Goal: Communication & Community: Share content

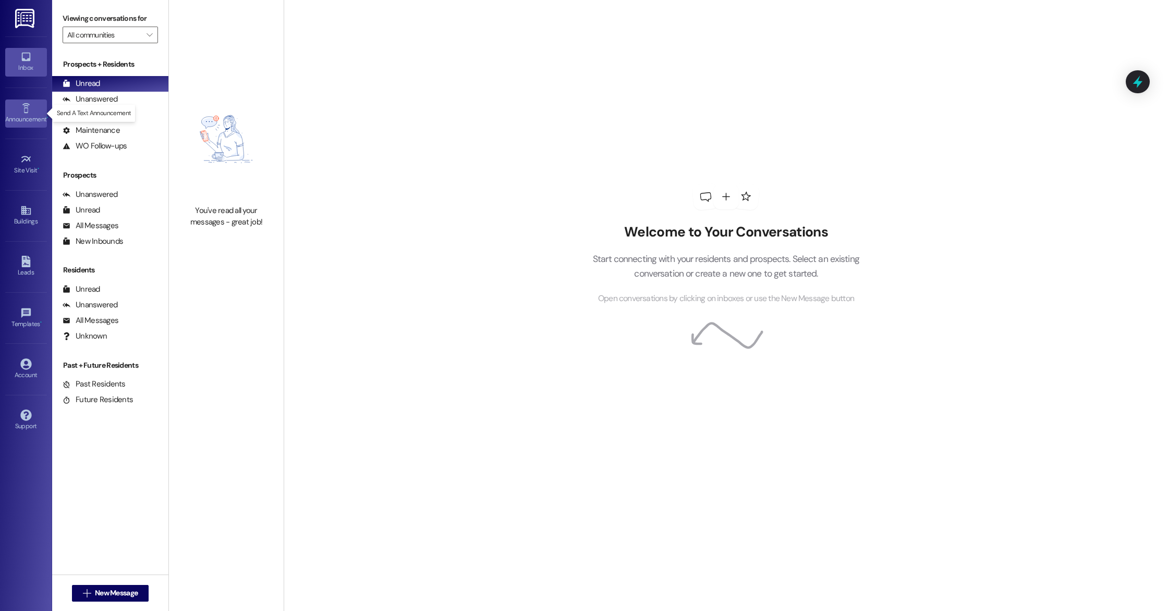
click at [32, 107] on link "Announcement •" at bounding box center [26, 114] width 42 height 28
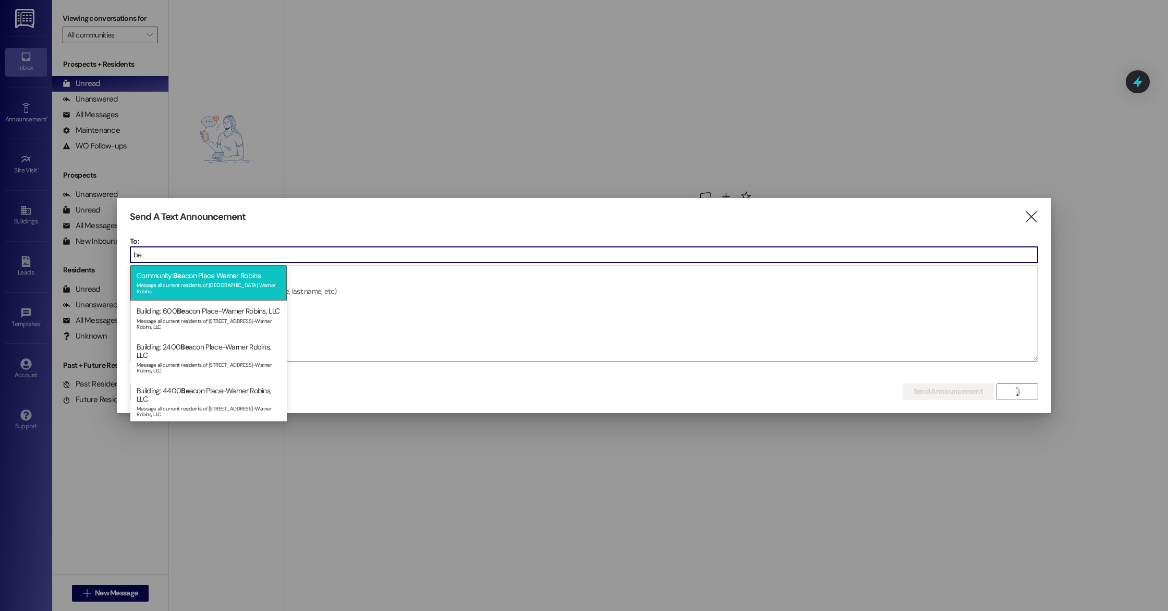
type input "be"
click at [212, 272] on div "Community: Be acon Place Warner Robins Message all current residents of [GEOGRA…" at bounding box center [208, 282] width 156 height 35
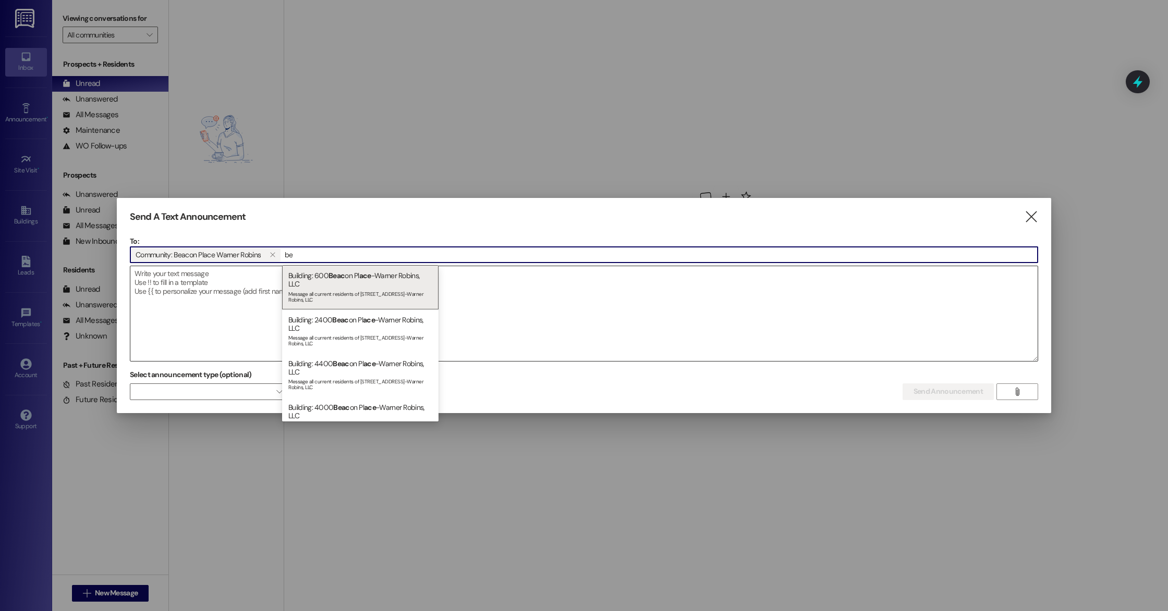
type input "b"
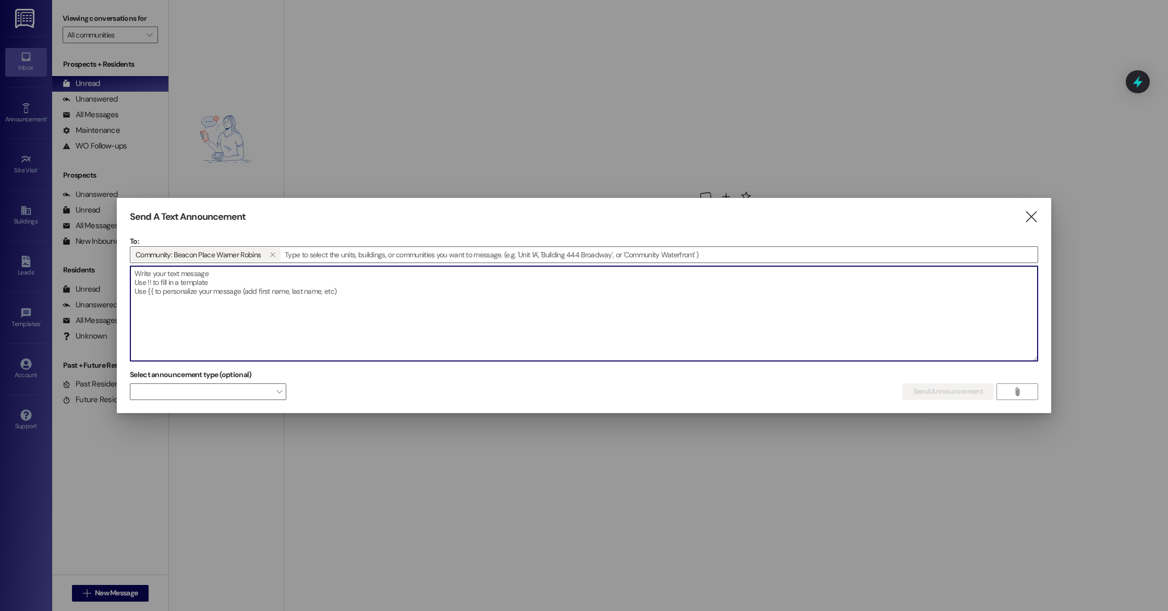
click at [325, 325] on textarea at bounding box center [583, 313] width 907 height 95
paste textarea "Happy [DATE]!! We are kicking off the weekend by hosting [DEMOGRAPHIC_DATA]-fil…"
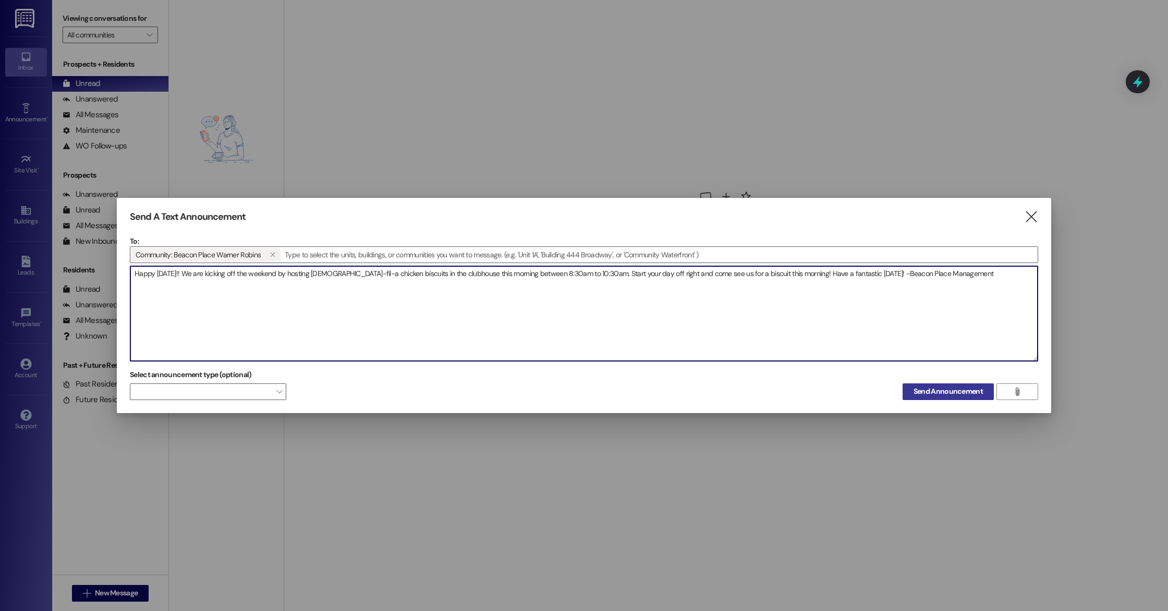
type textarea "Happy [DATE]!! We are kicking off the weekend by hosting [DEMOGRAPHIC_DATA]-fil…"
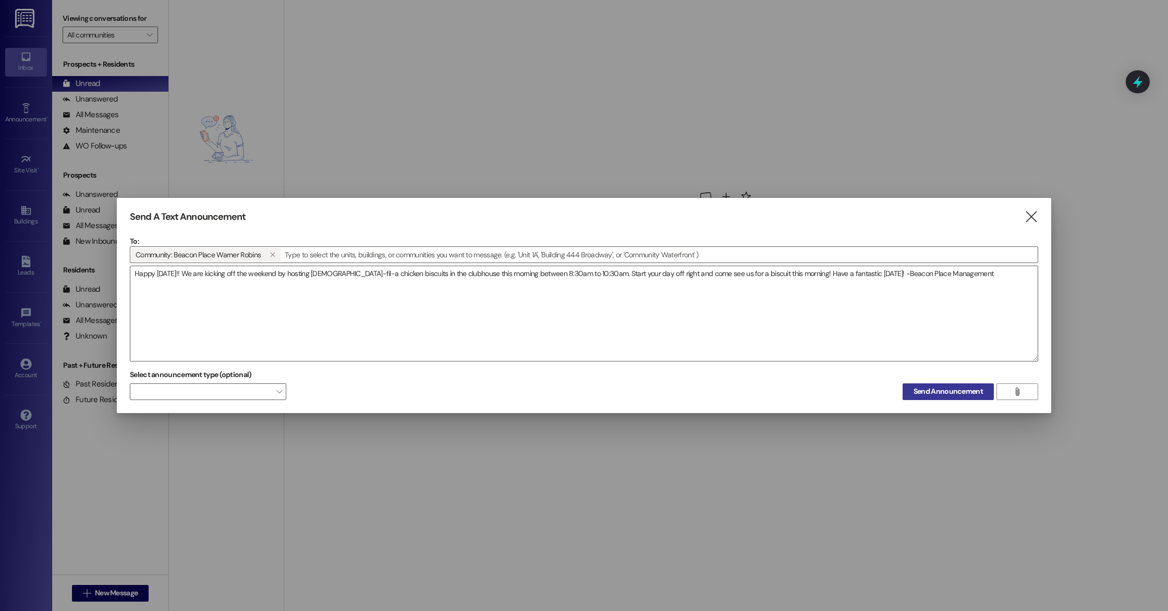
click at [958, 387] on span "Send Announcement" at bounding box center [947, 391] width 69 height 11
